Goal: Navigation & Orientation: Find specific page/section

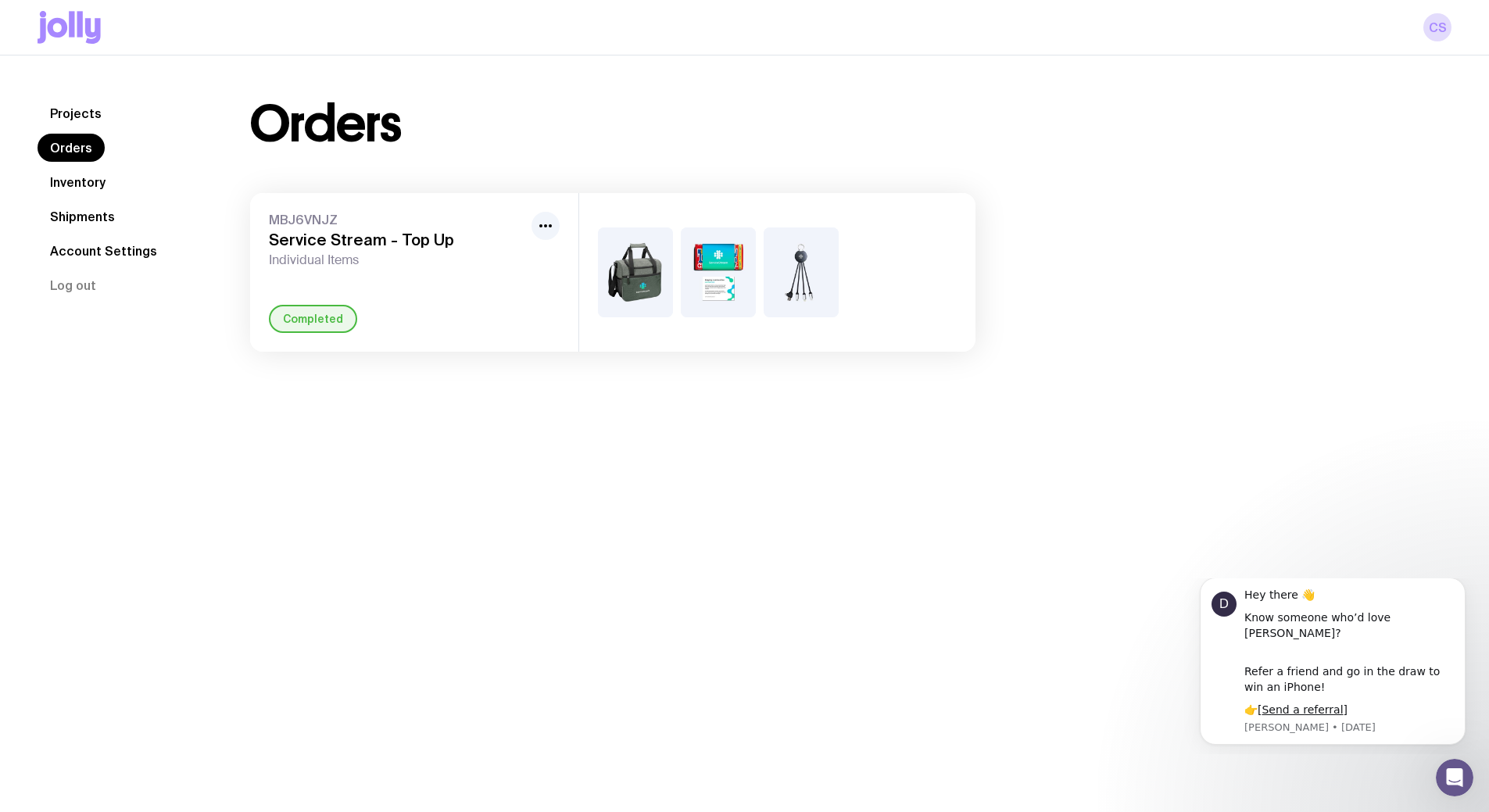
click at [639, 280] on img at bounding box center [635, 272] width 75 height 90
click at [763, 268] on div at bounding box center [777, 273] width 396 height 159
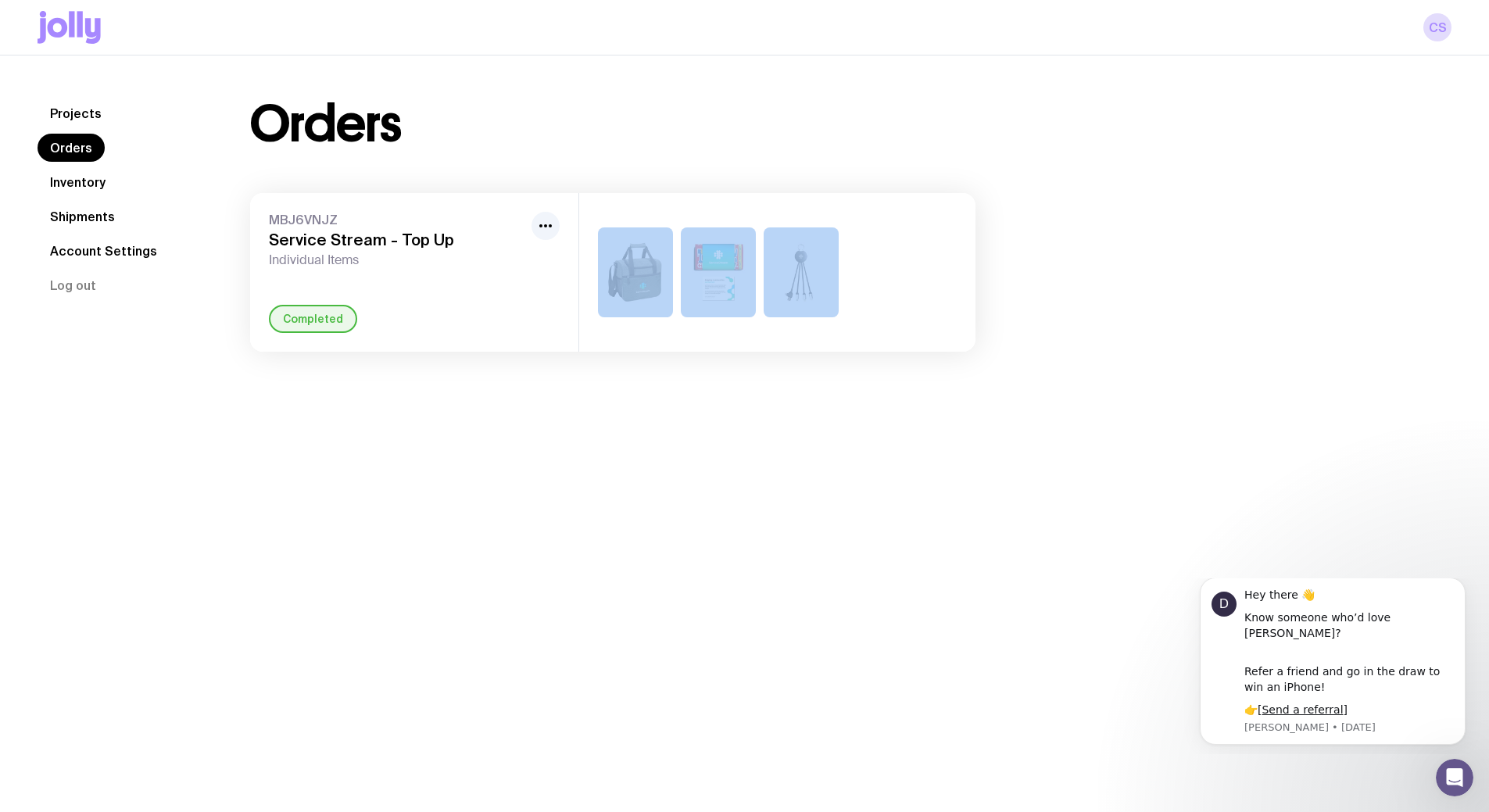
click at [763, 268] on div at bounding box center [777, 273] width 396 height 159
click at [1009, 269] on div "Orders MBJ6VNJZ Service Stream - Top Up Individual Items Completed" at bounding box center [613, 225] width 800 height 252
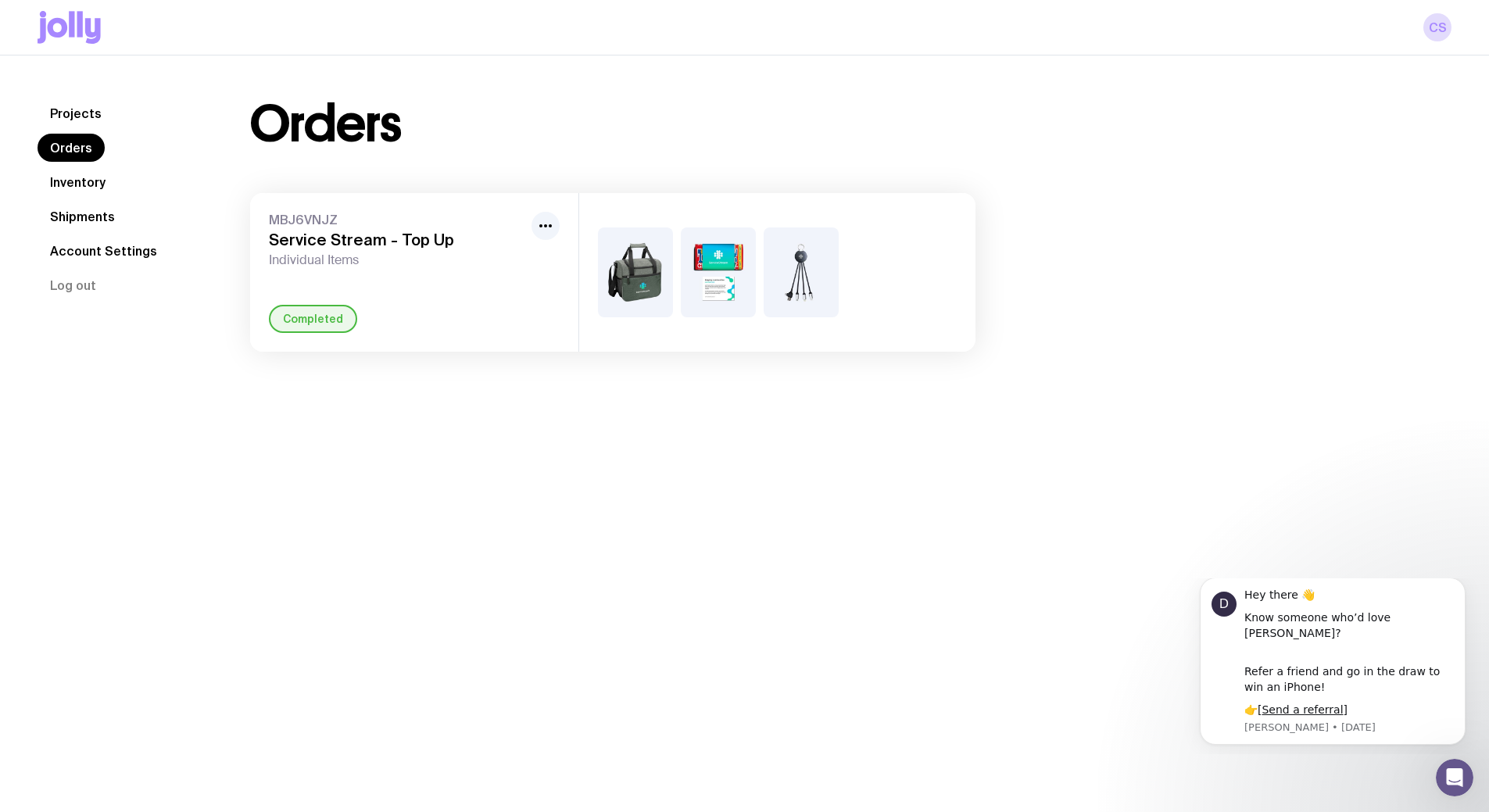
click at [631, 253] on img at bounding box center [635, 272] width 75 height 90
drag, startPoint x: 1139, startPoint y: 270, endPoint x: 1127, endPoint y: 278, distance: 14.4
click at [1131, 277] on div "Orders MBJ6VNJZ Service Stream - Top Up Individual Items Completed" at bounding box center [832, 225] width 1239 height 252
click at [667, 222] on div at bounding box center [777, 273] width 396 height 159
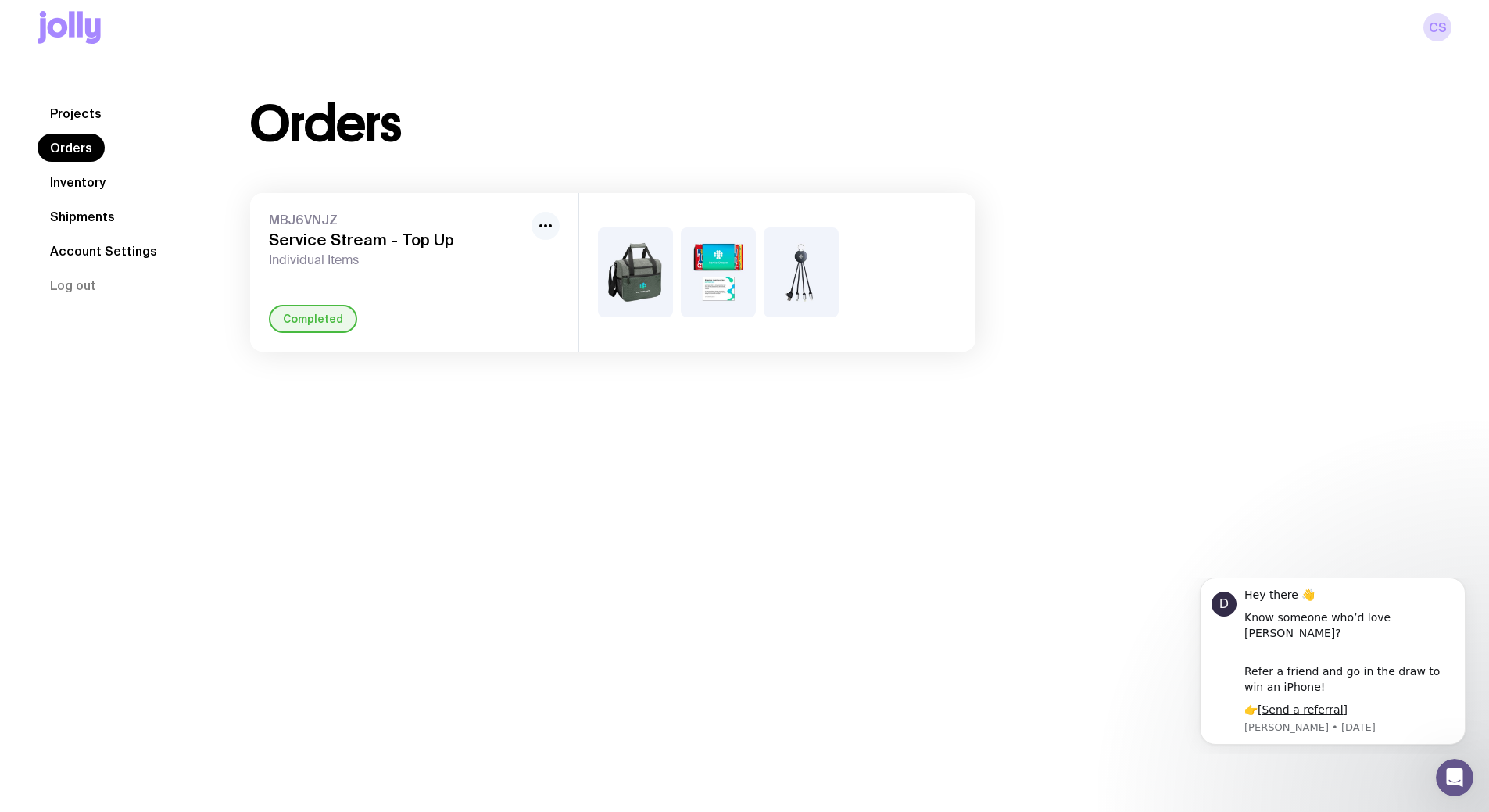
click at [547, 221] on icon "button" at bounding box center [545, 226] width 19 height 19
click at [597, 422] on div "Projects Orders Inventory Shipments Account Settings Log out Projects Orders In…" at bounding box center [744, 461] width 1489 height 812
click at [96, 187] on link "Inventory" at bounding box center [77, 182] width 80 height 28
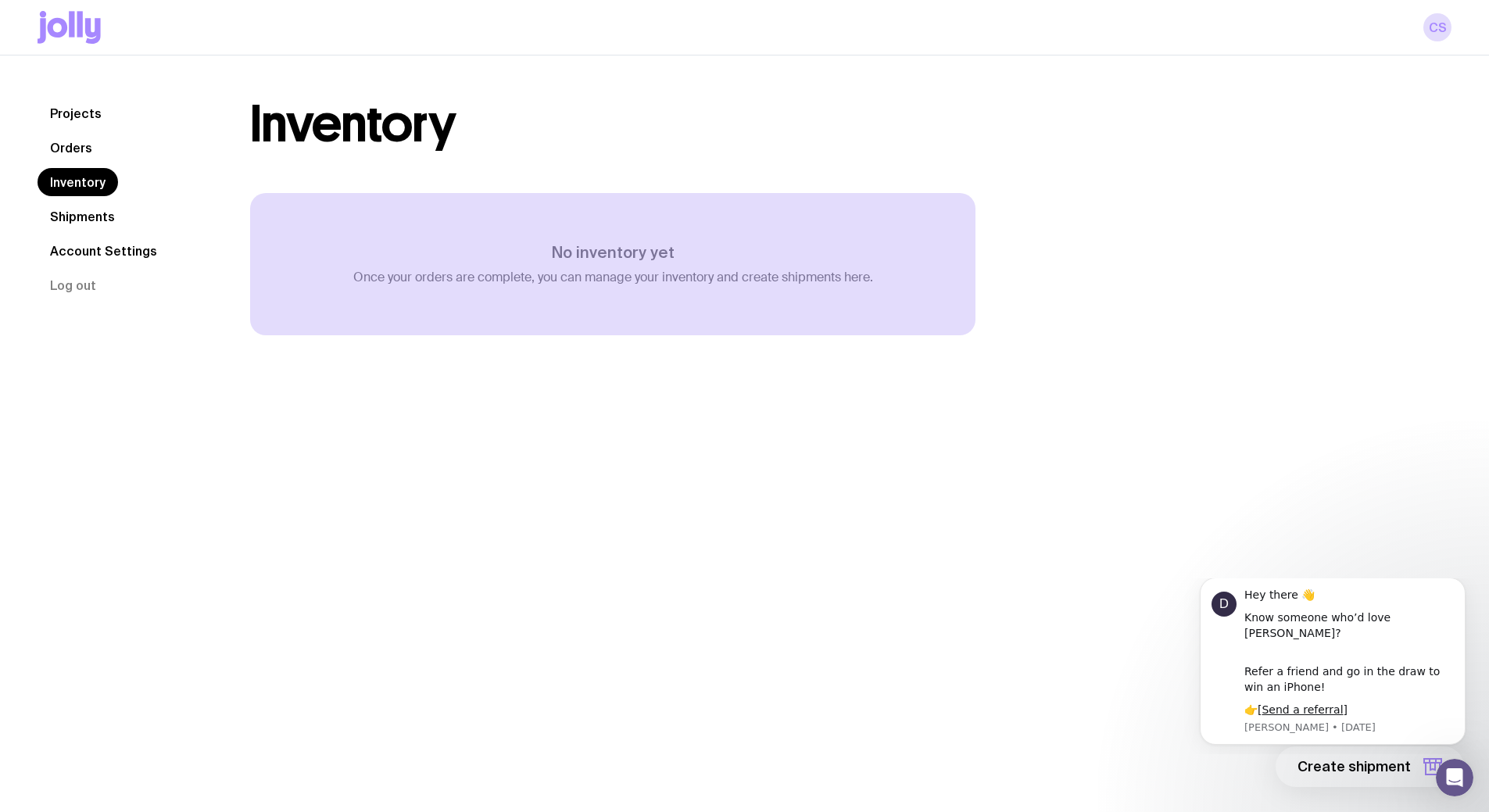
click at [95, 220] on link "Shipments" at bounding box center [82, 216] width 90 height 28
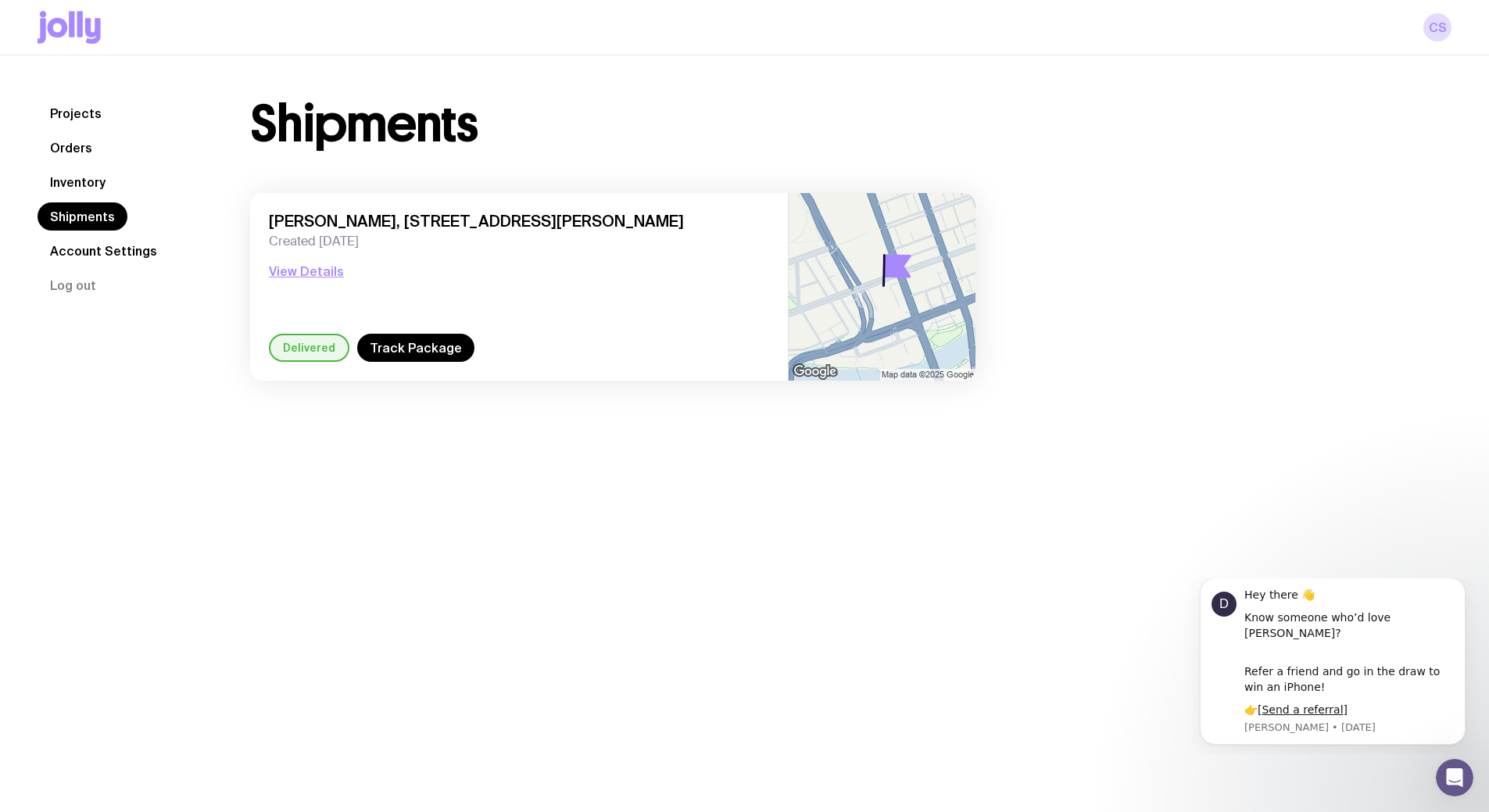
click at [85, 145] on link "Orders" at bounding box center [71, 148] width 67 height 28
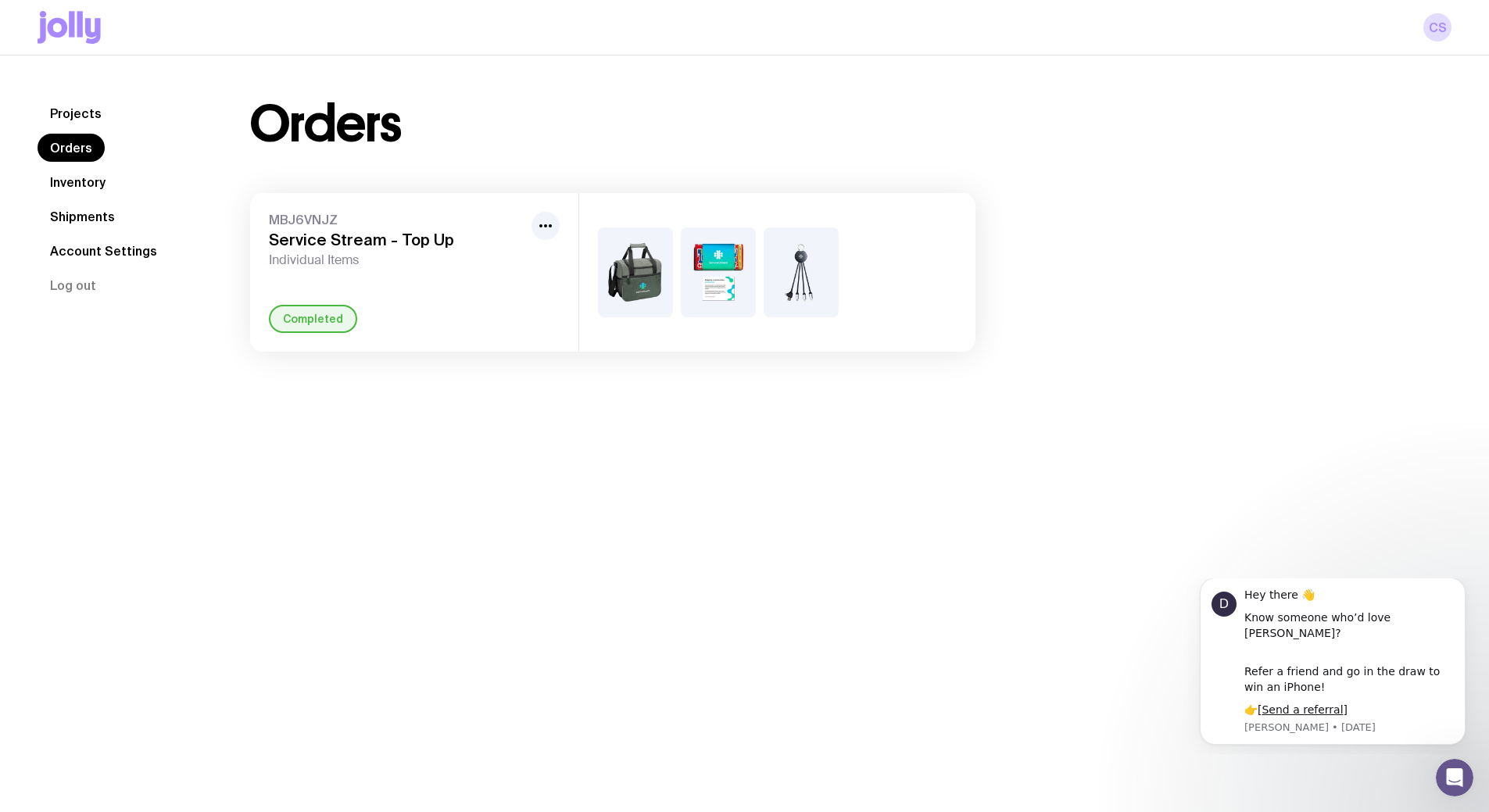
click at [93, 113] on link "Projects" at bounding box center [75, 113] width 76 height 28
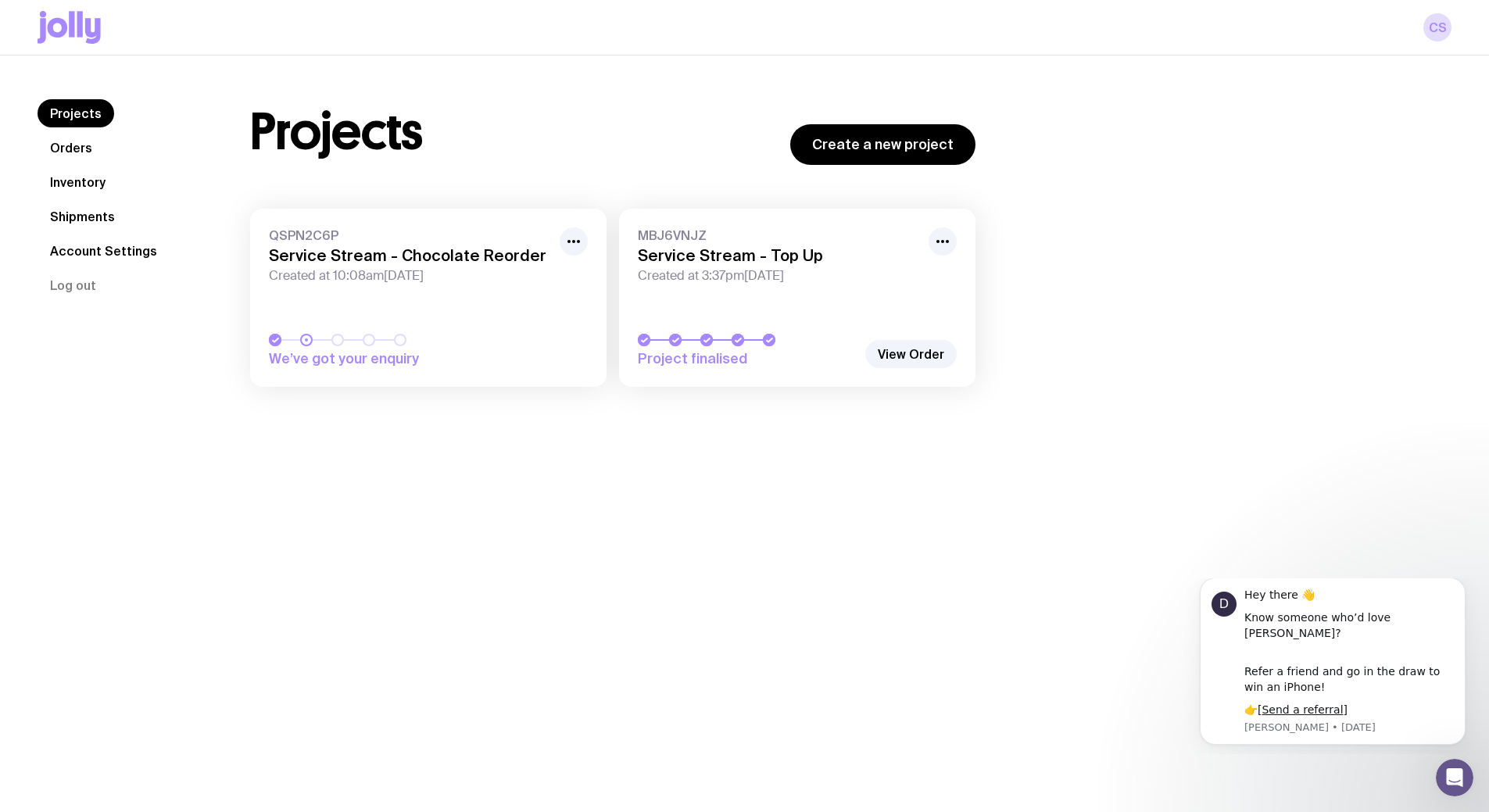
click at [700, 261] on h3 "Service Stream - Top Up" at bounding box center [778, 255] width 282 height 19
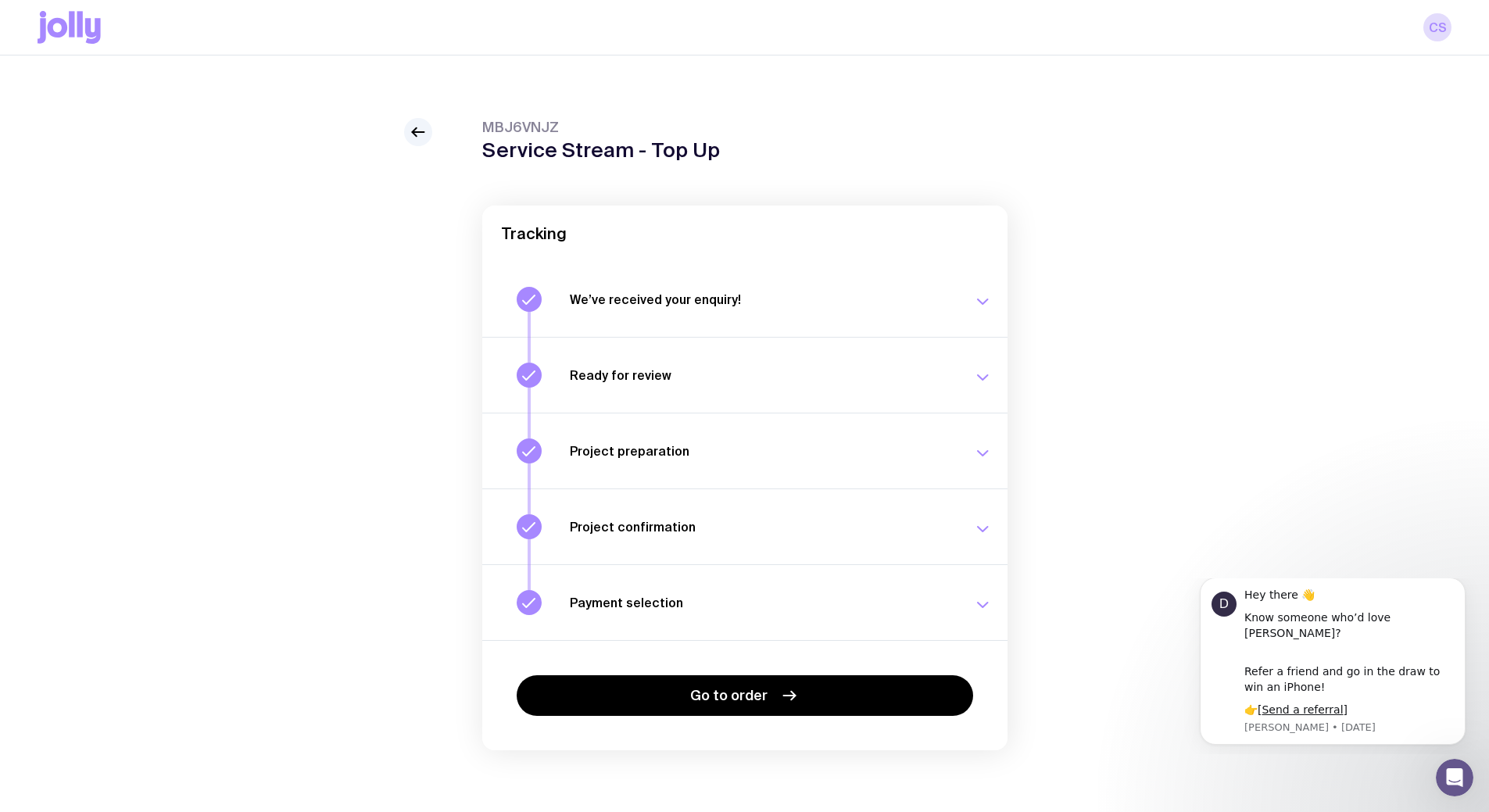
click at [636, 449] on h3 "Project preparation" at bounding box center [762, 450] width 385 height 15
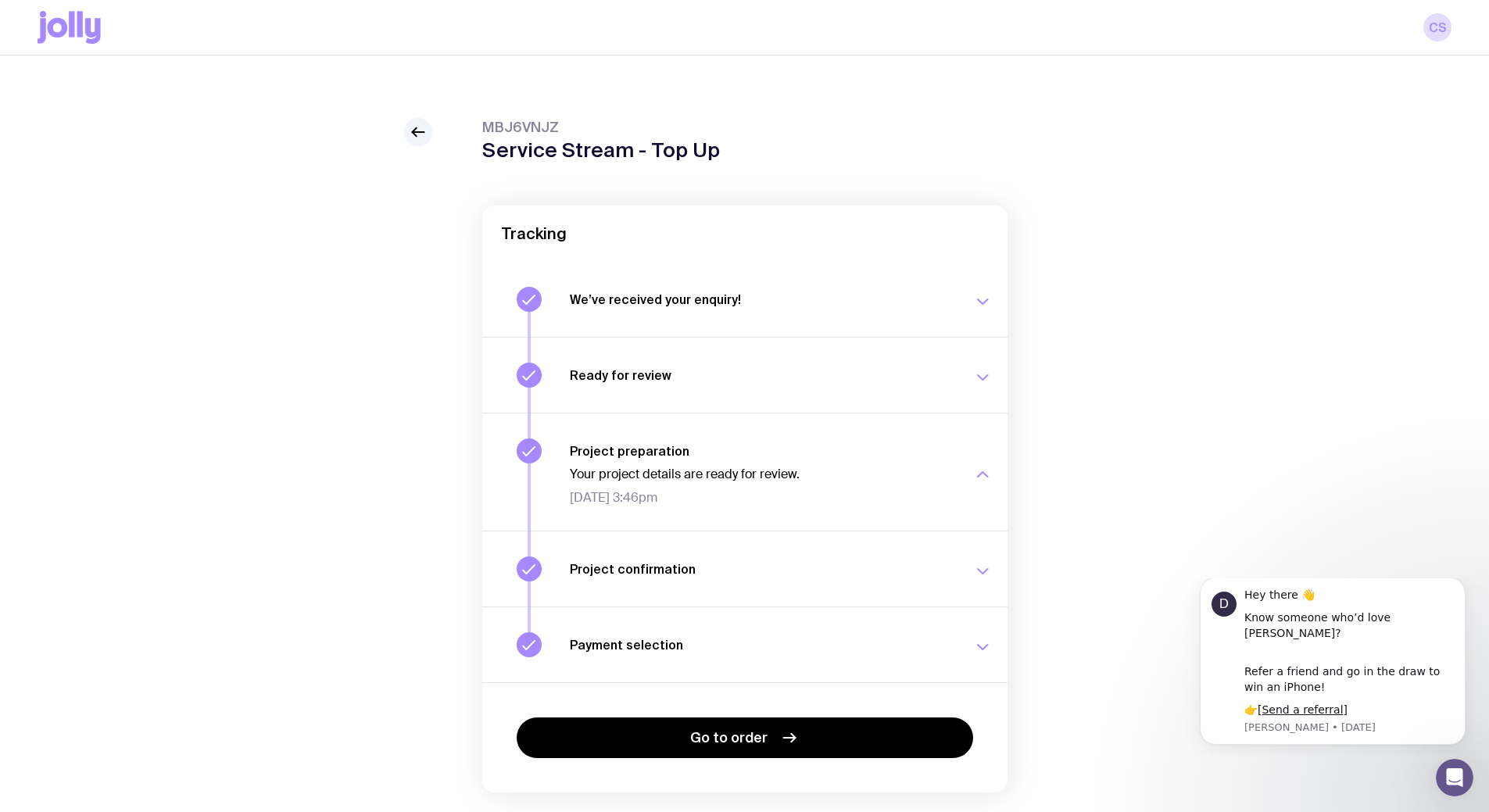
click at [652, 386] on div "Ready for review Check your email to review your proposal and merch concepts. […" at bounding box center [781, 375] width 422 height 25
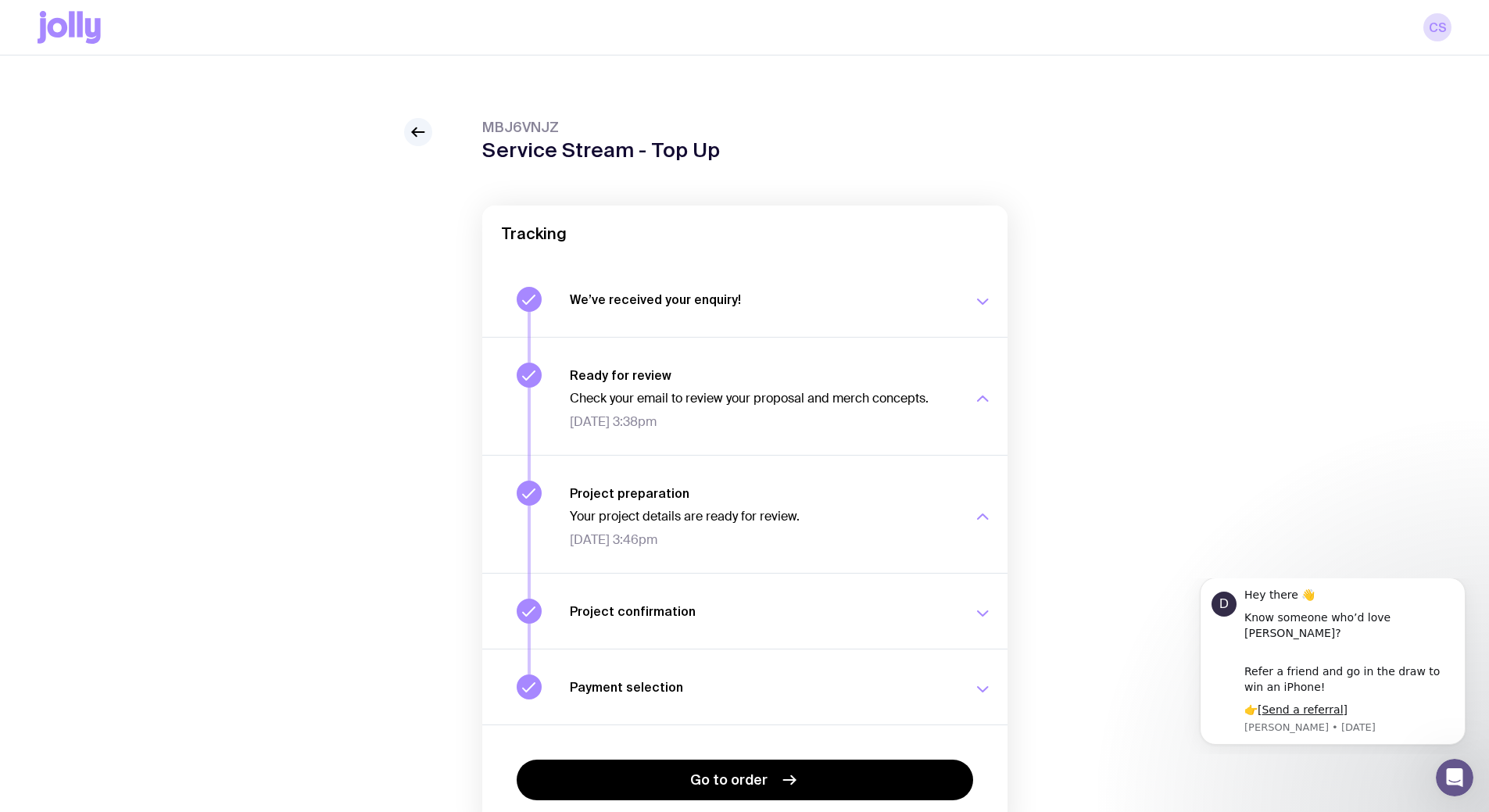
click at [394, 128] on div "MBJ6VNJZ Service Stream - Top Up Tracking We’ve received your enquiry! Our team…" at bounding box center [744, 507] width 1414 height 779
click at [417, 139] on icon at bounding box center [418, 131] width 19 height 19
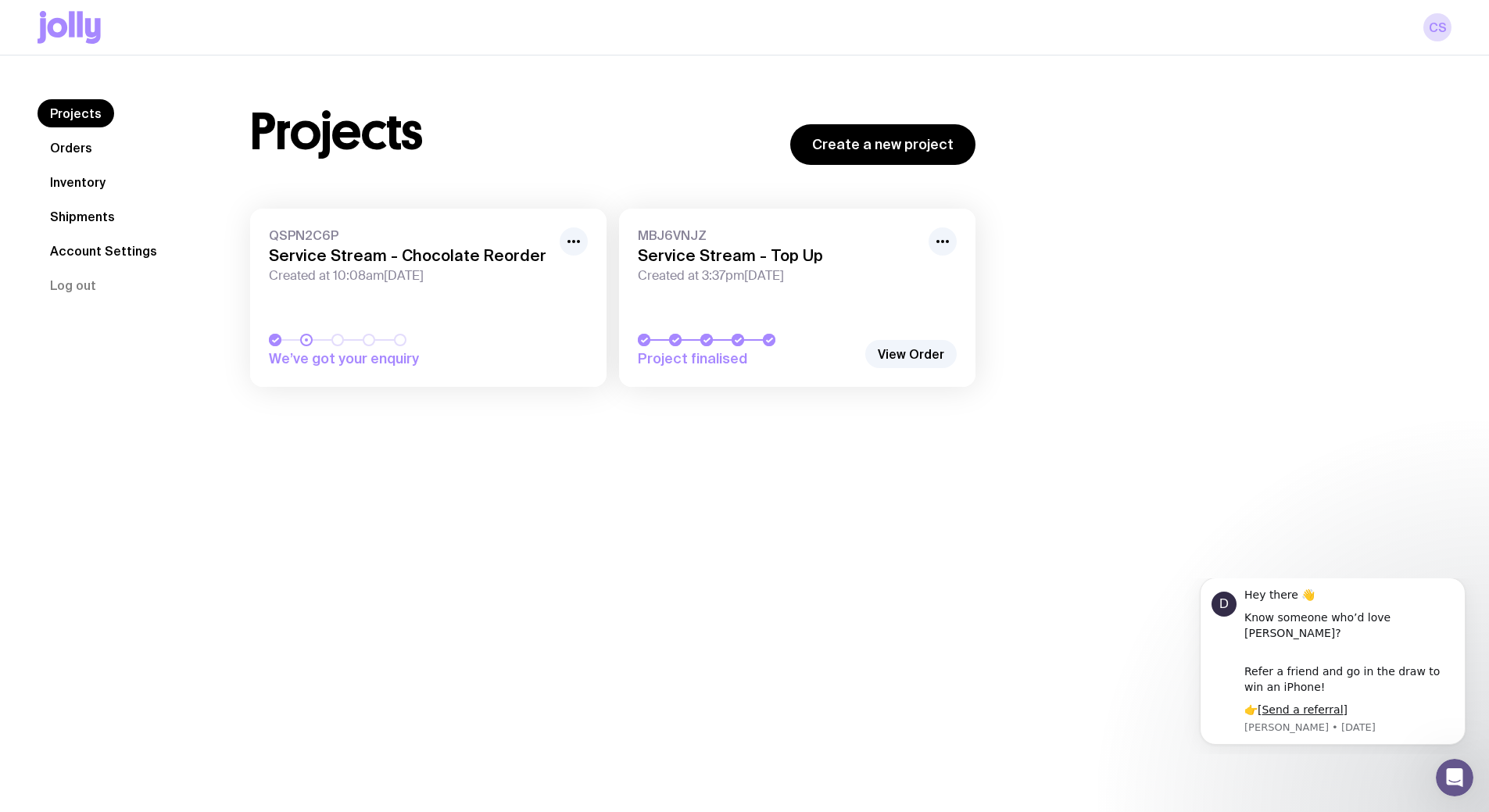
click at [76, 153] on link "Orders" at bounding box center [71, 148] width 67 height 28
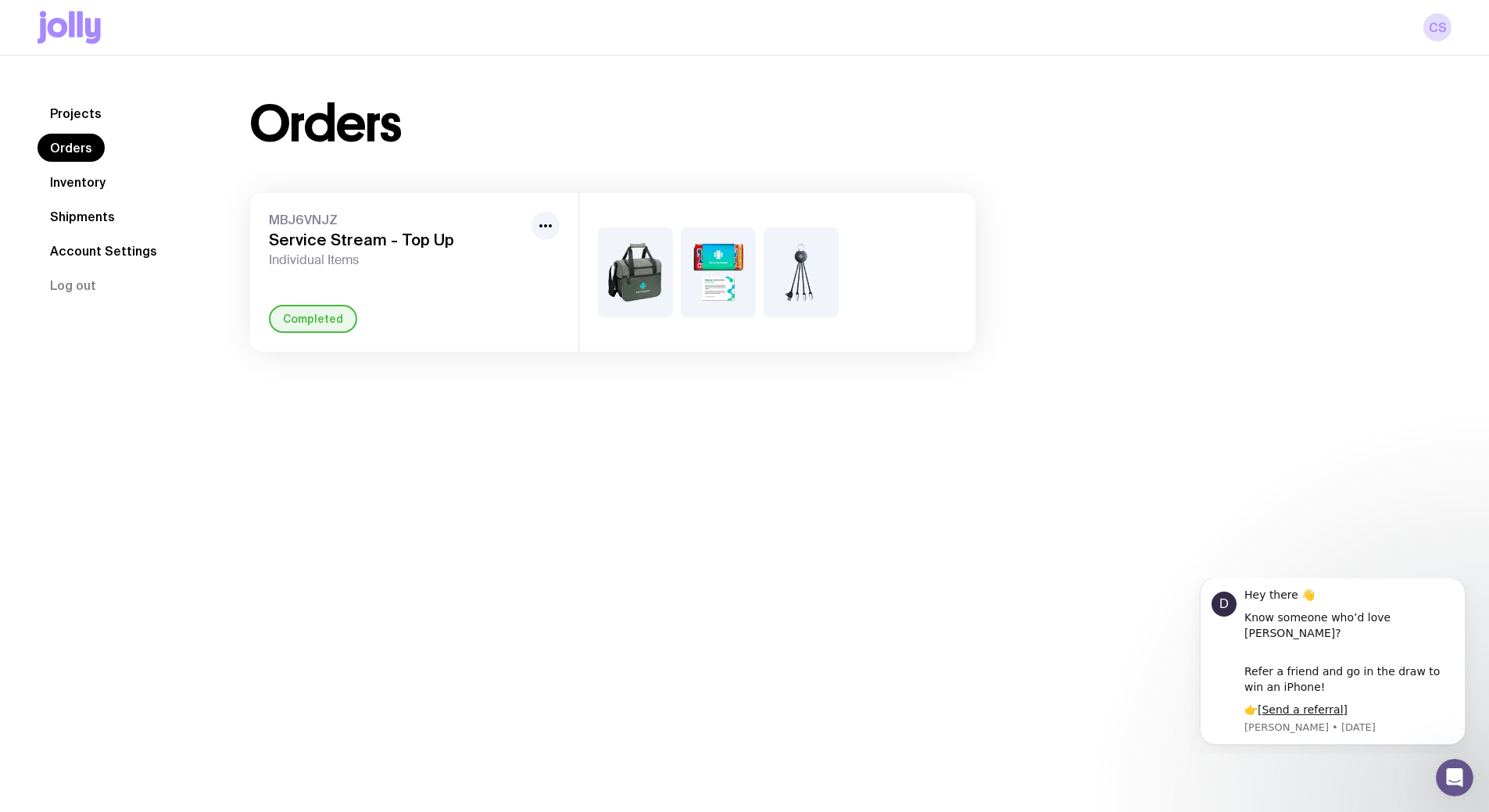
click at [79, 31] on icon at bounding box center [80, 24] width 6 height 26
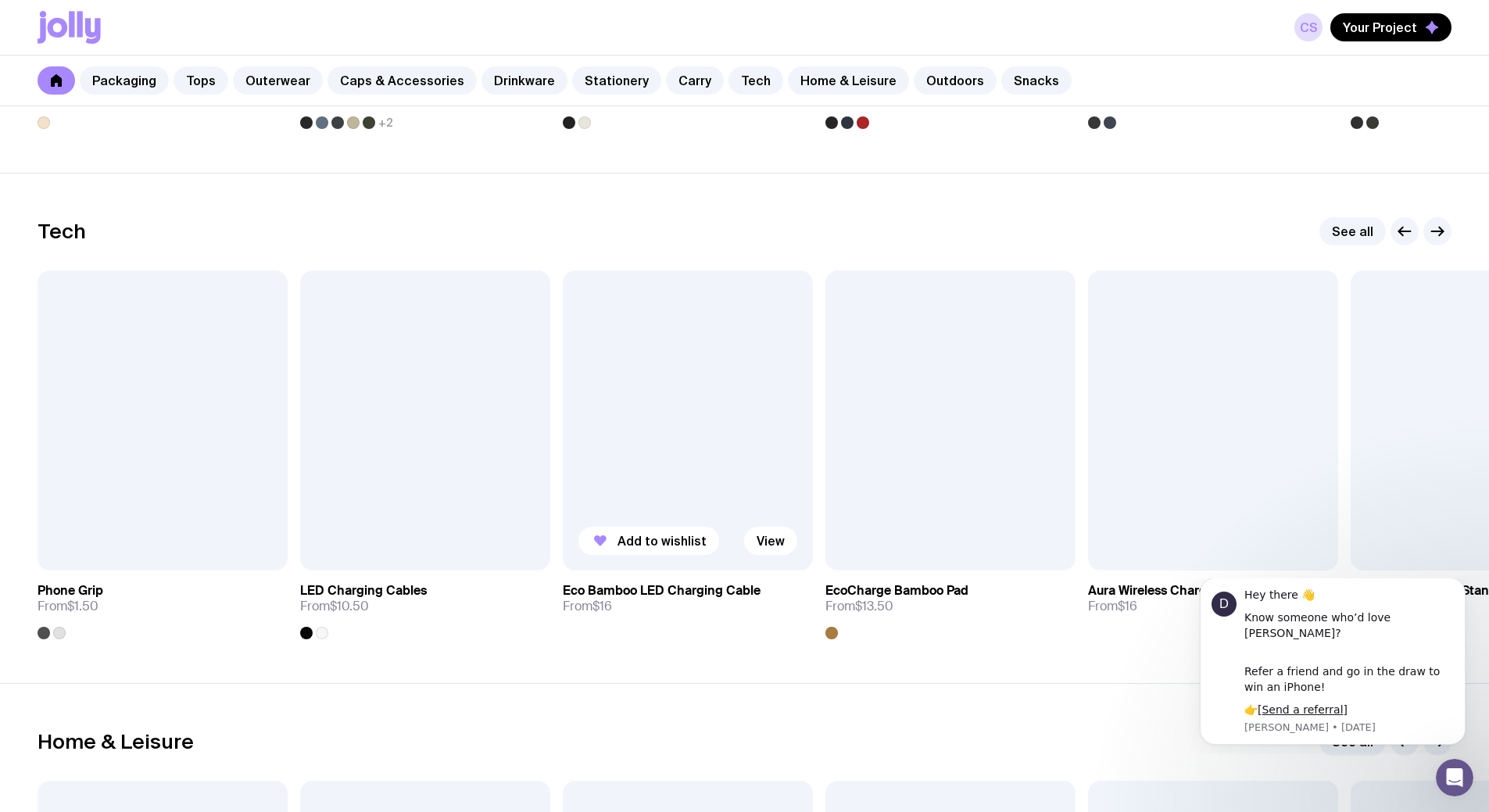
scroll to position [3828, 0]
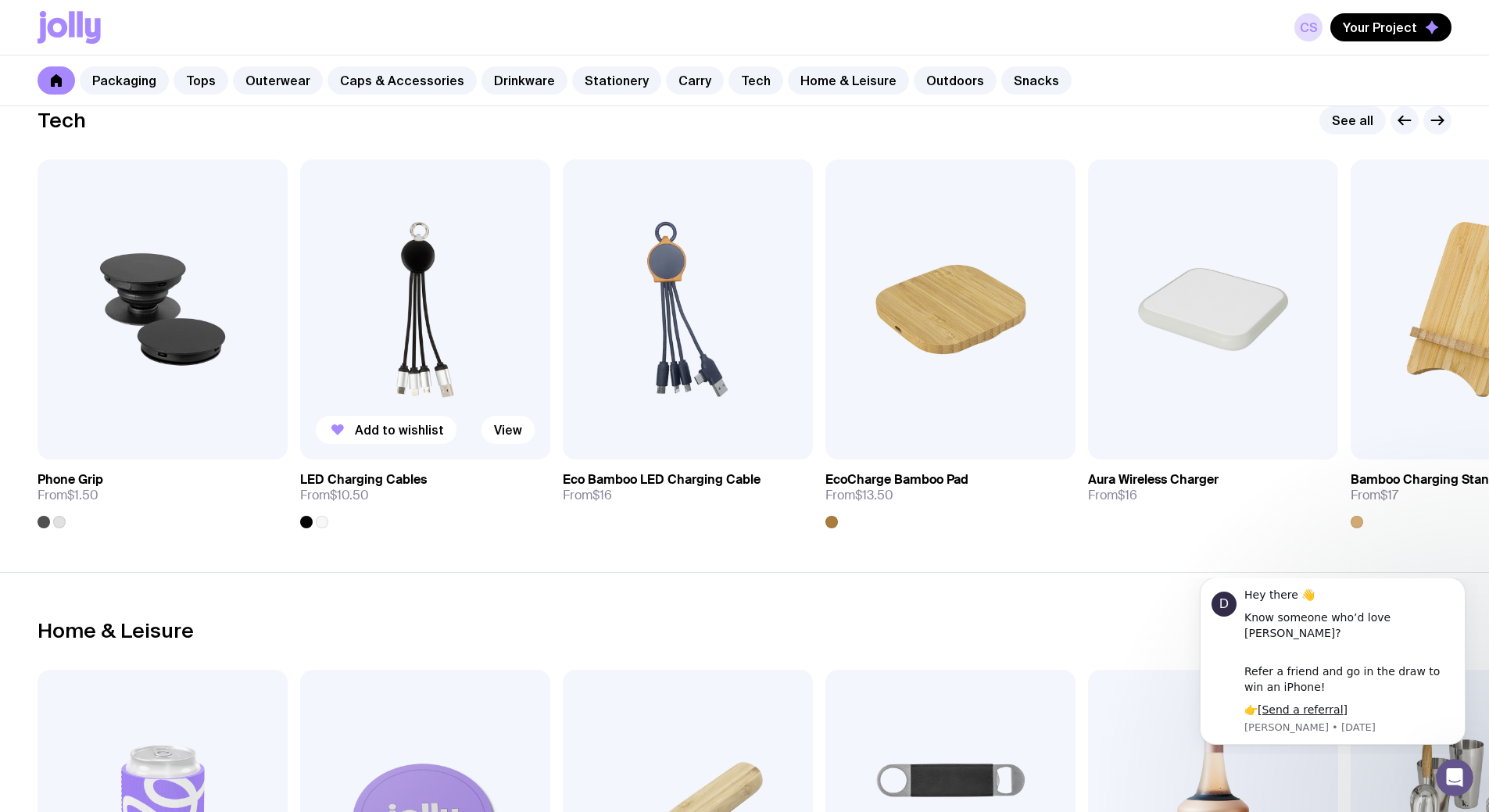
click at [403, 260] on img at bounding box center [425, 309] width 250 height 300
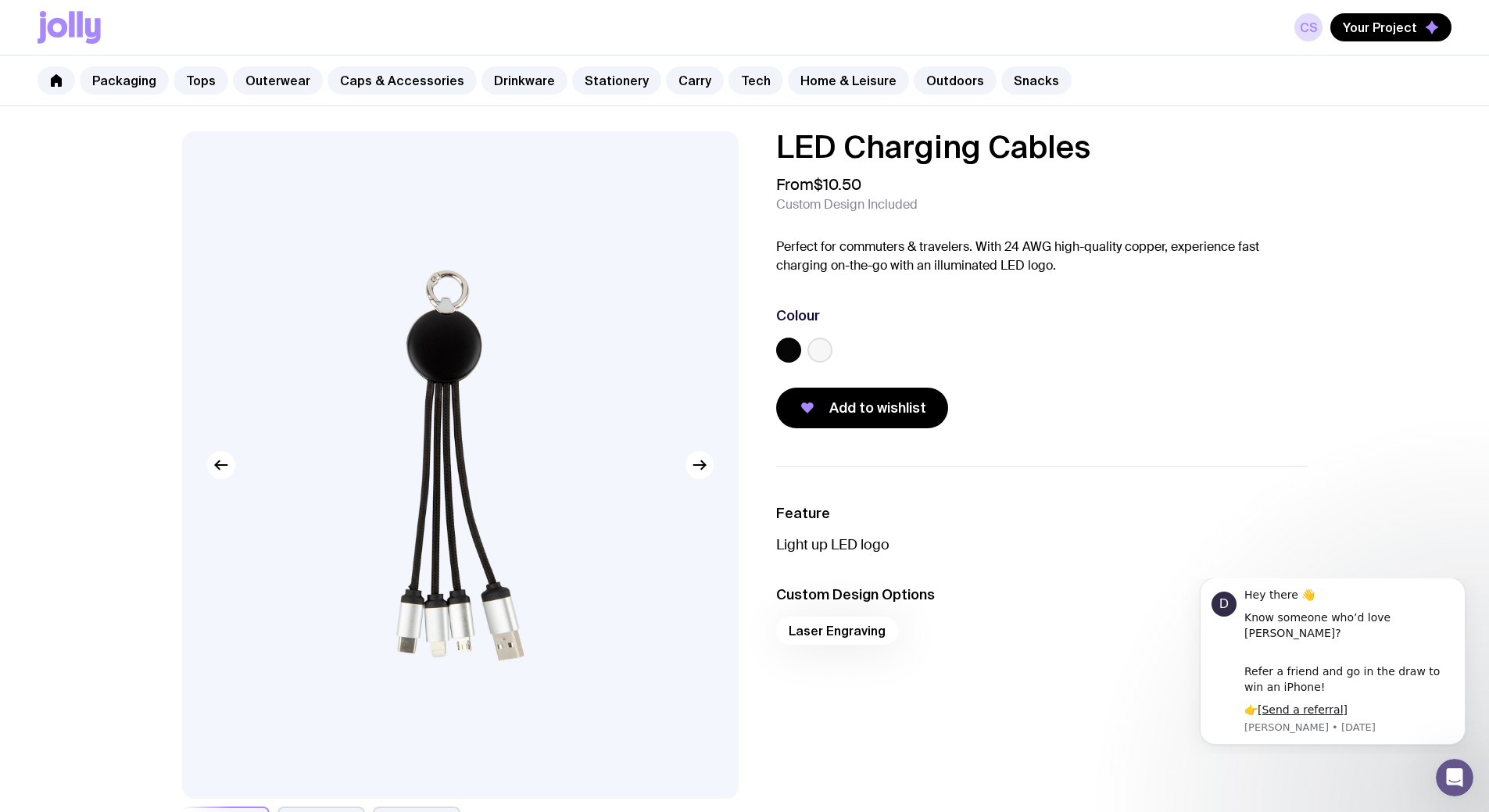
click at [506, 658] on img at bounding box center [460, 465] width 557 height 668
click at [529, 660] on img at bounding box center [460, 465] width 557 height 668
click at [794, 83] on link "Home & Leisure" at bounding box center [848, 80] width 121 height 28
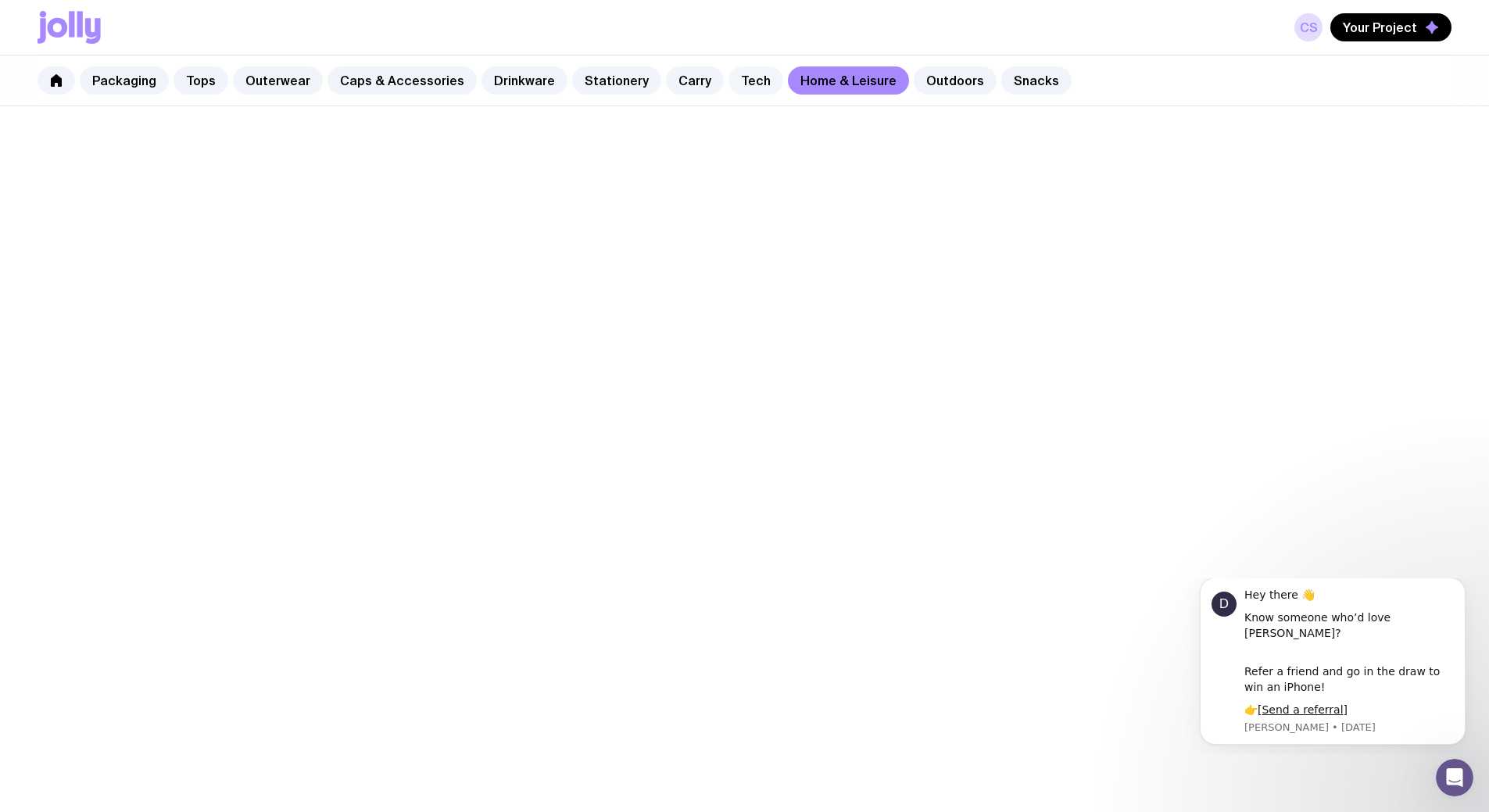
click at [732, 89] on link "Tech" at bounding box center [755, 80] width 54 height 28
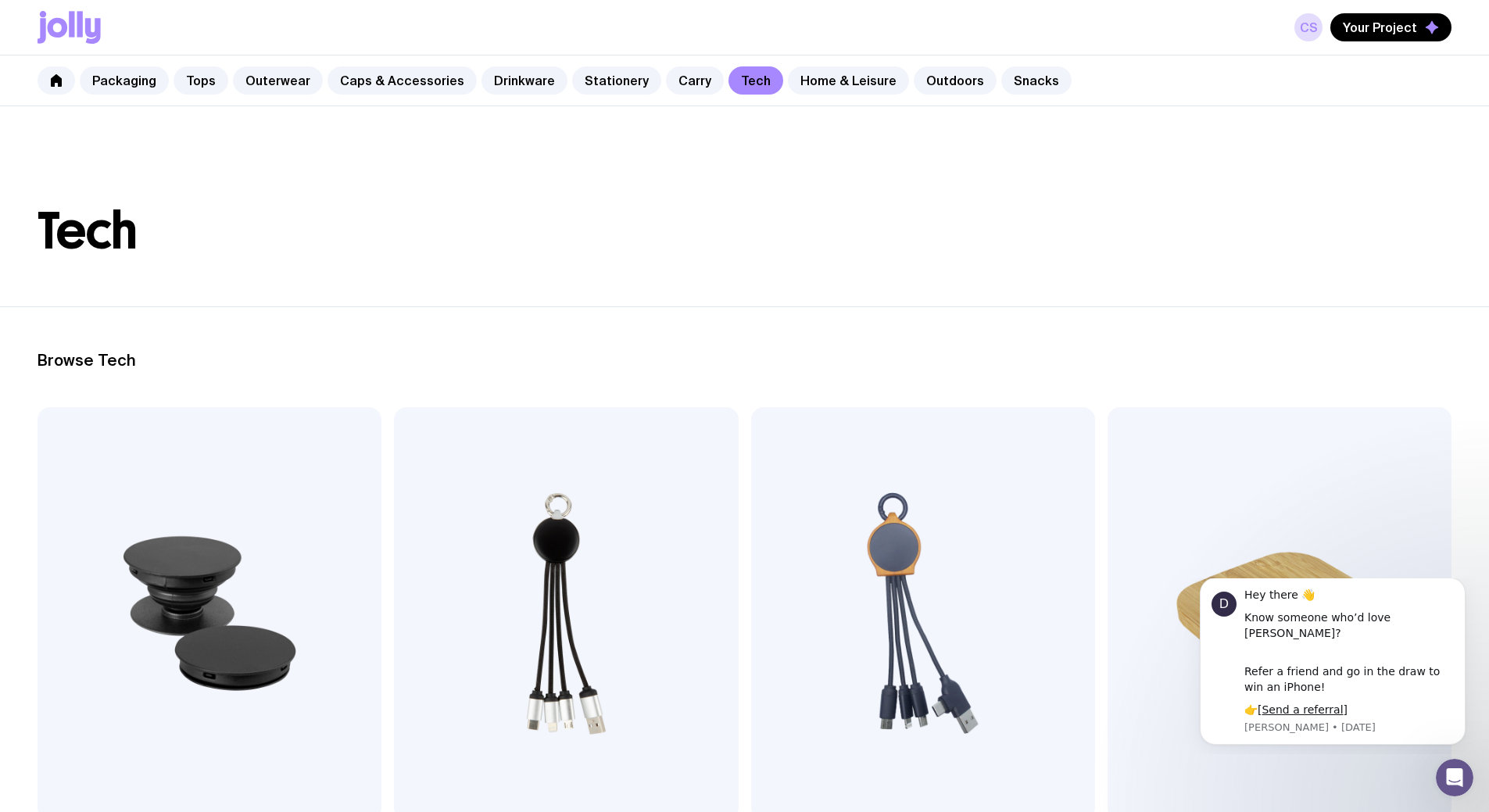
click at [323, 290] on header "Tech" at bounding box center [744, 206] width 1489 height 200
click at [61, 14] on icon at bounding box center [69, 27] width 63 height 32
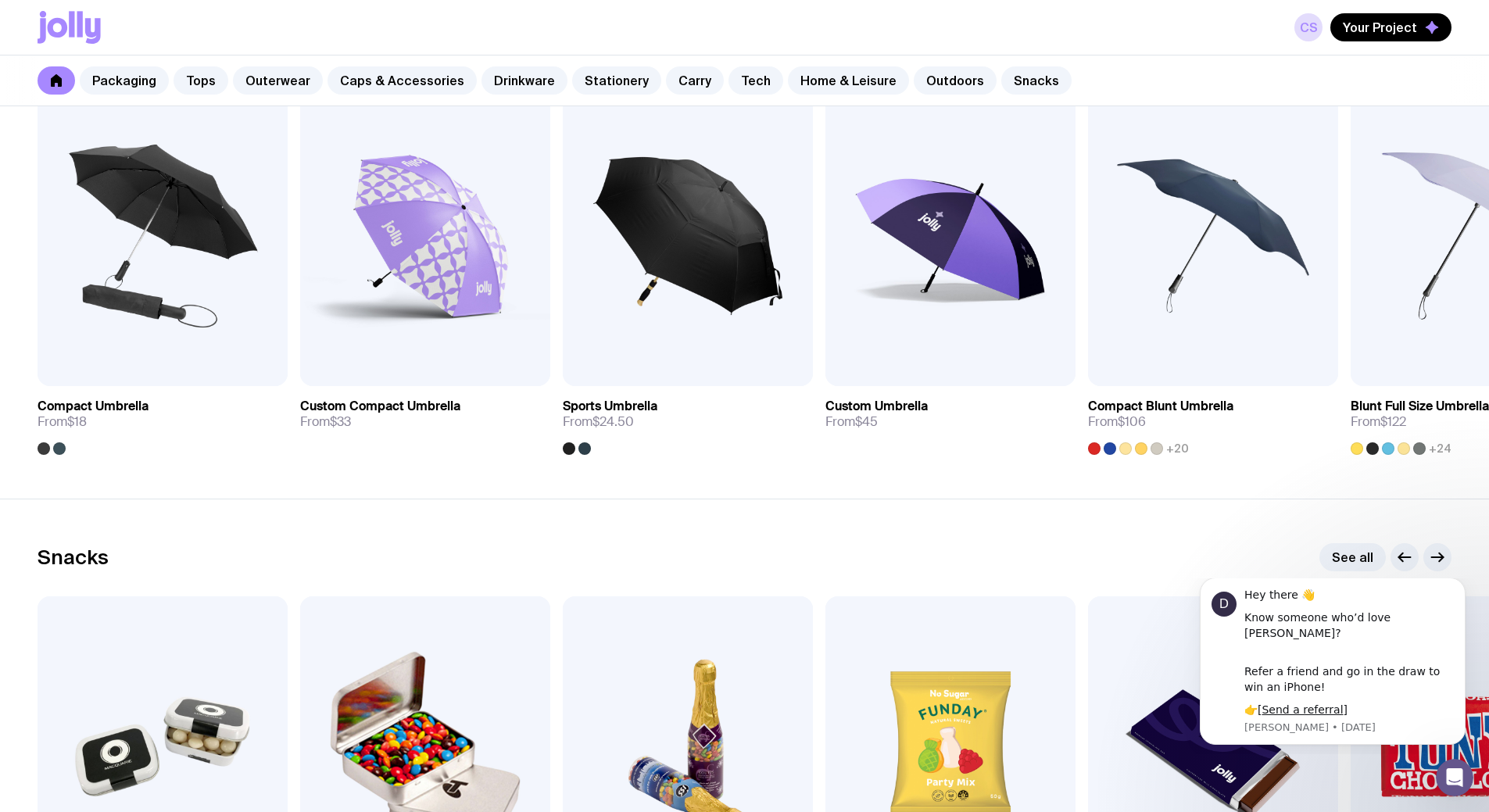
scroll to position [5291, 0]
